Goal: Task Accomplishment & Management: Manage account settings

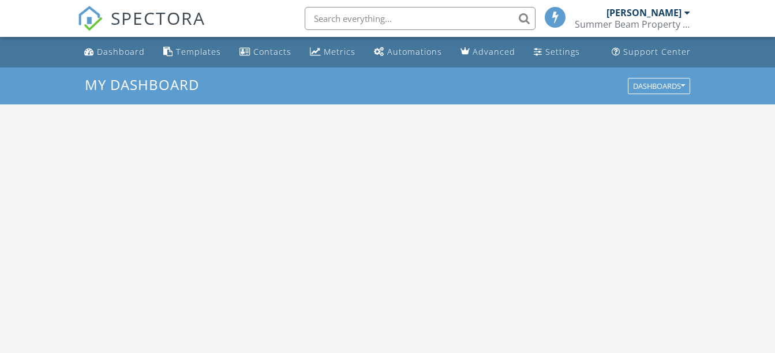
scroll to position [1069, 793]
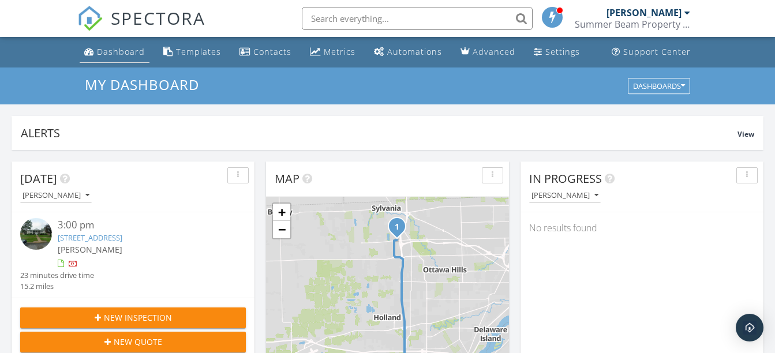
click at [123, 50] on div "Dashboard" at bounding box center [121, 51] width 48 height 11
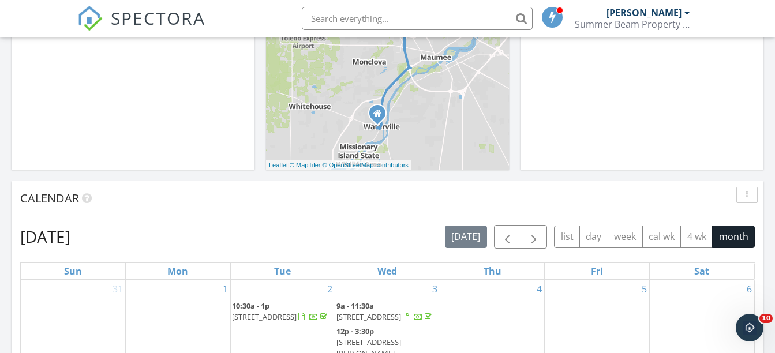
scroll to position [333, 0]
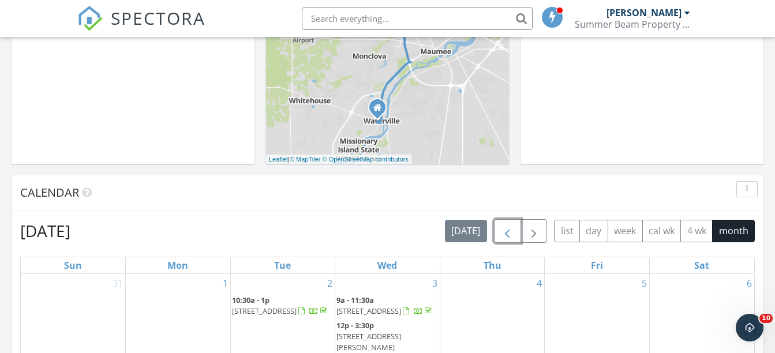
click at [510, 236] on span "button" at bounding box center [507, 232] width 14 height 14
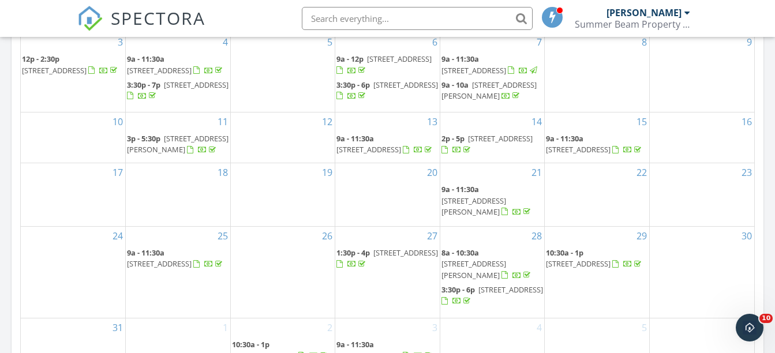
scroll to position [640, 0]
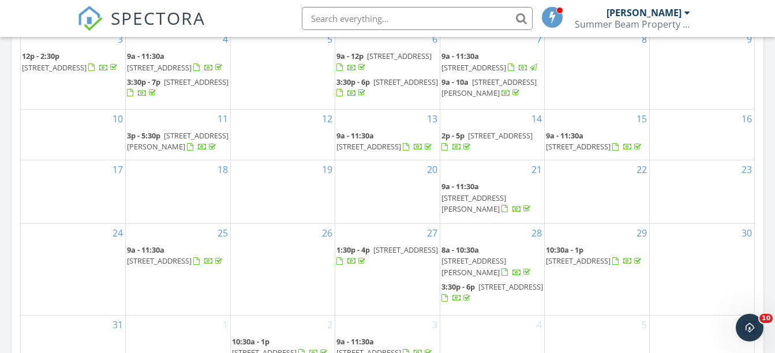
click at [343, 266] on div at bounding box center [340, 262] width 6 height 8
